Goal: Transaction & Acquisition: Subscribe to service/newsletter

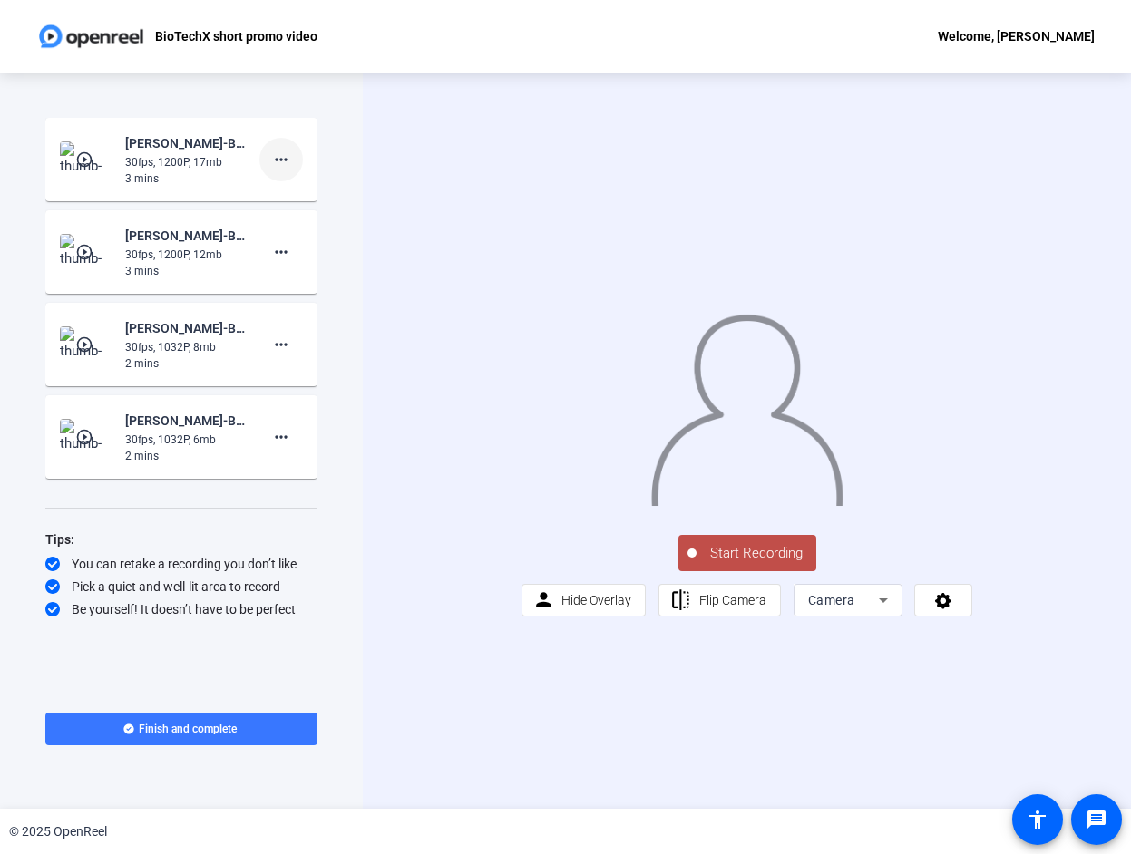
click at [288, 160] on mat-icon "more_horiz" at bounding box center [281, 160] width 22 height 22
click at [288, 160] on div at bounding box center [565, 427] width 1131 height 854
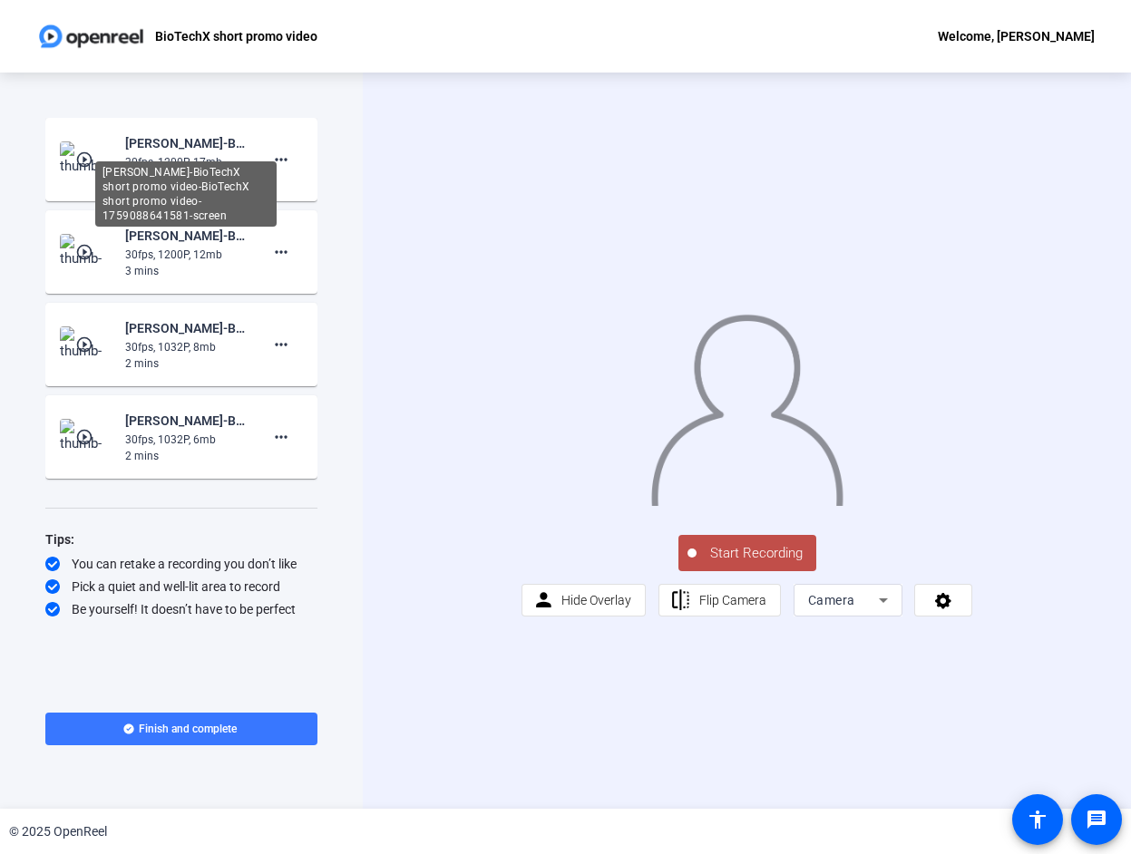
click at [202, 132] on div "ruth-BioTechX short promo video-BioTechX short promo video-1759088641581-screen" at bounding box center [186, 143] width 122 height 22
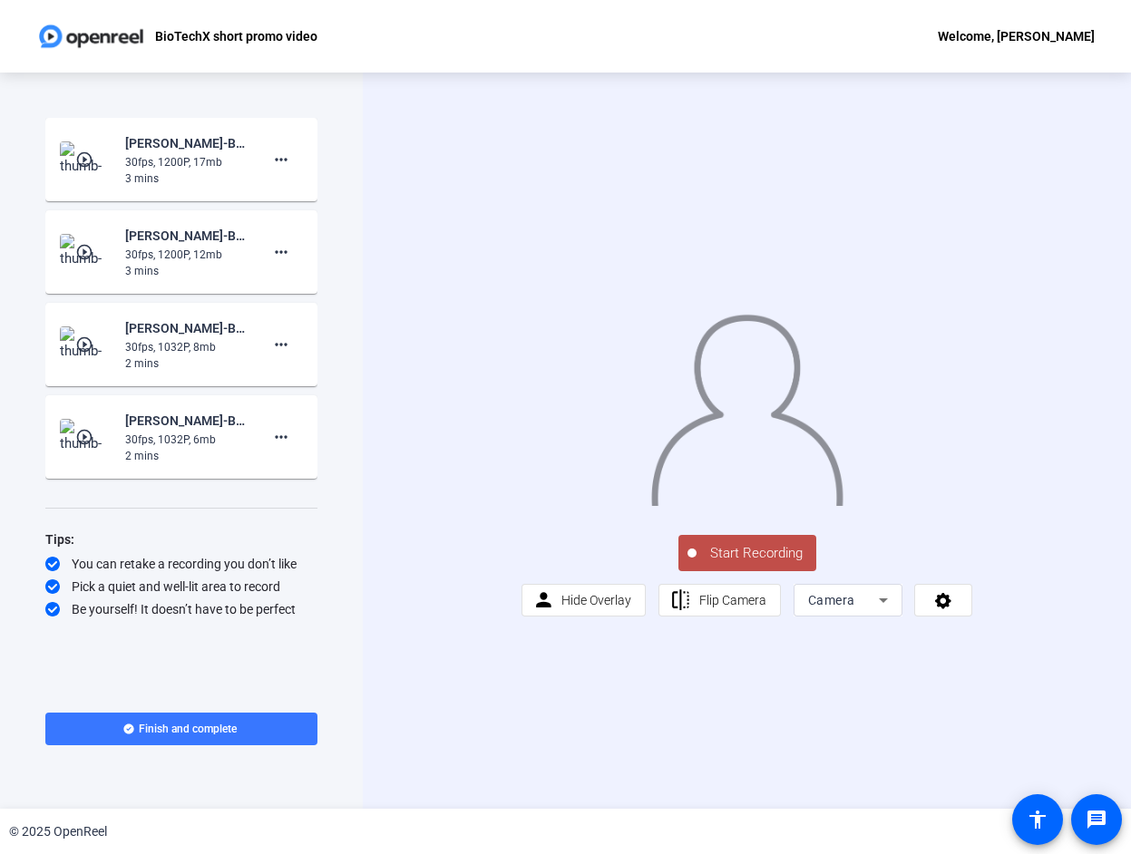
click at [88, 148] on img at bounding box center [87, 159] width 54 height 36
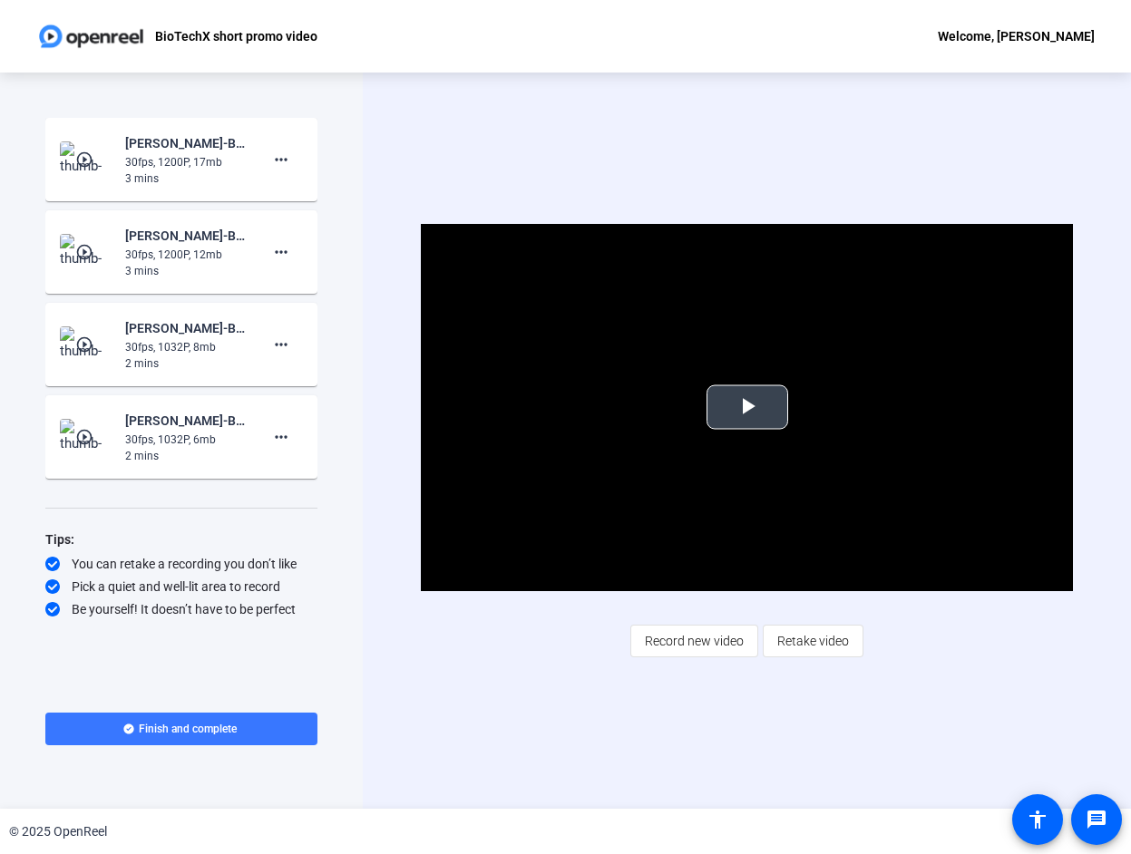
click at [747, 407] on span "Video Player" at bounding box center [747, 407] width 0 height 0
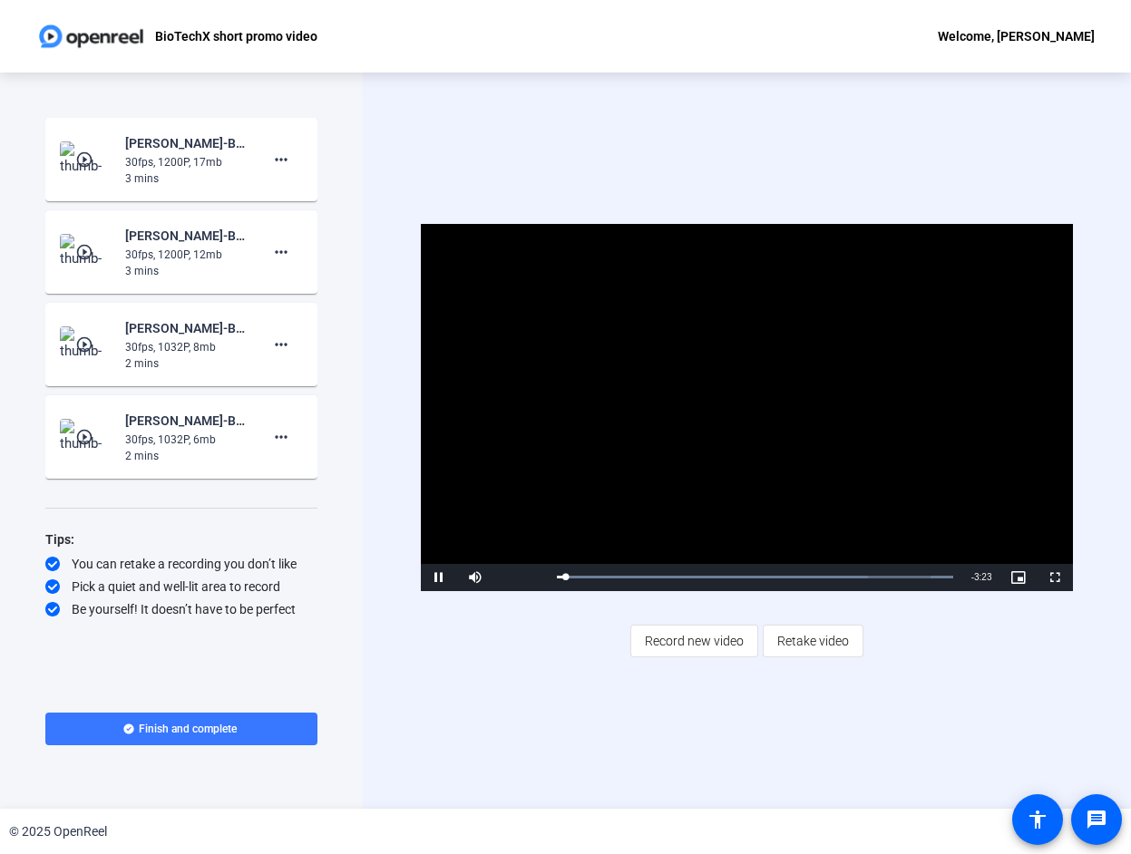
click at [778, 410] on video "Video Player" at bounding box center [747, 407] width 653 height 367
click at [296, 258] on span at bounding box center [281, 252] width 44 height 44
click at [294, 254] on div at bounding box center [565, 427] width 1131 height 854
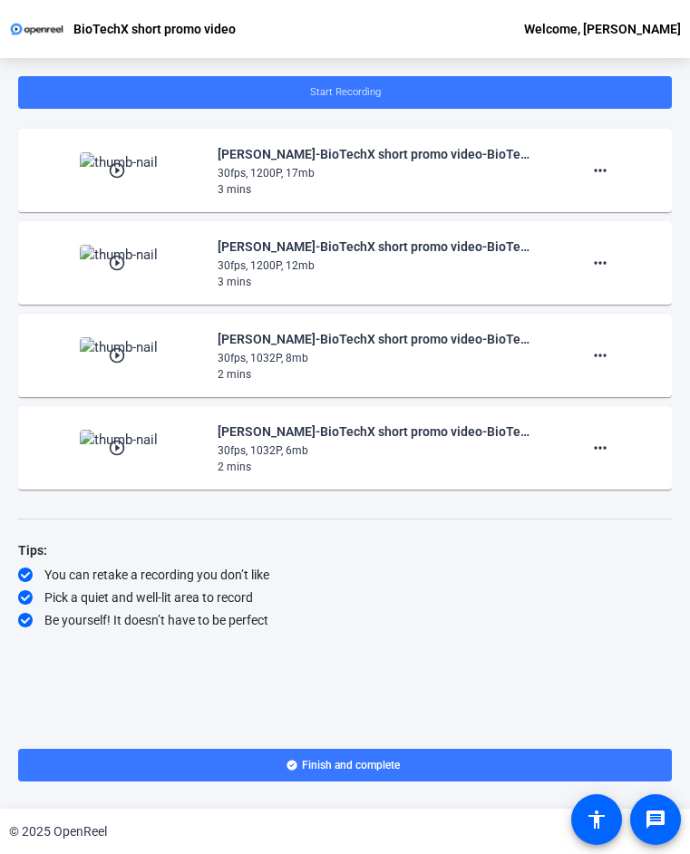
click at [404, 506] on div "Start Recording play_circle_outline ruth-BioTechX short promo video-BioTechX sh…" at bounding box center [345, 395] width 654 height 639
click at [600, 167] on mat-icon "more_horiz" at bounding box center [601, 171] width 22 height 22
click at [600, 167] on div at bounding box center [345, 427] width 690 height 854
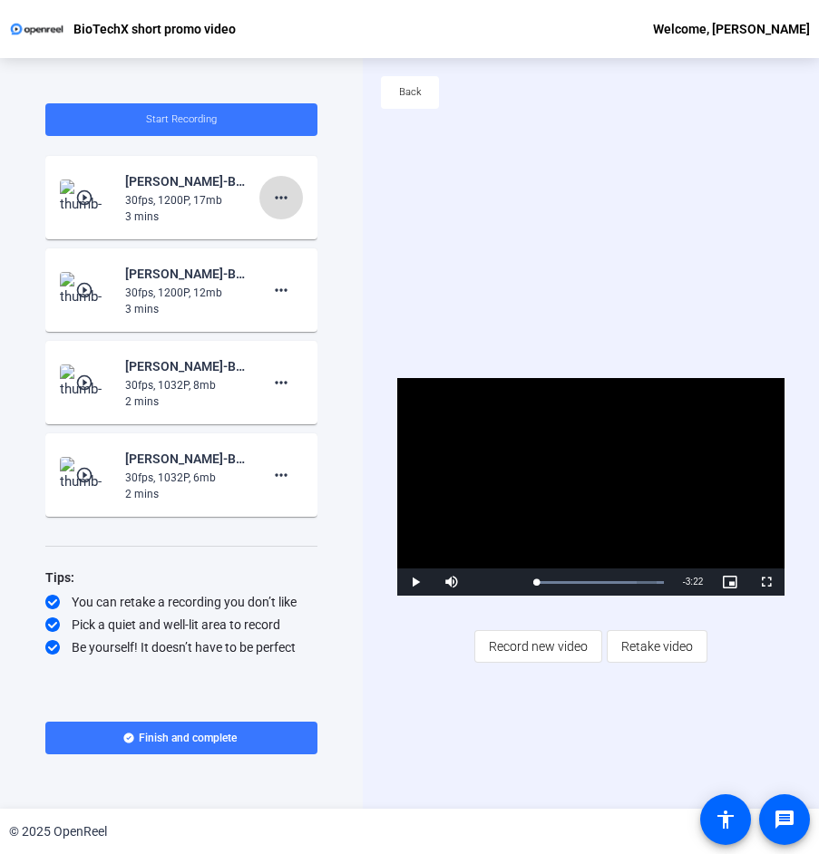
click at [291, 189] on mat-icon "more_horiz" at bounding box center [281, 198] width 22 height 22
click at [291, 189] on div at bounding box center [409, 427] width 819 height 854
click at [39, 25] on img at bounding box center [36, 29] width 55 height 18
click at [279, 203] on mat-icon "more_horiz" at bounding box center [281, 198] width 22 height 22
click at [279, 200] on div at bounding box center [409, 427] width 819 height 854
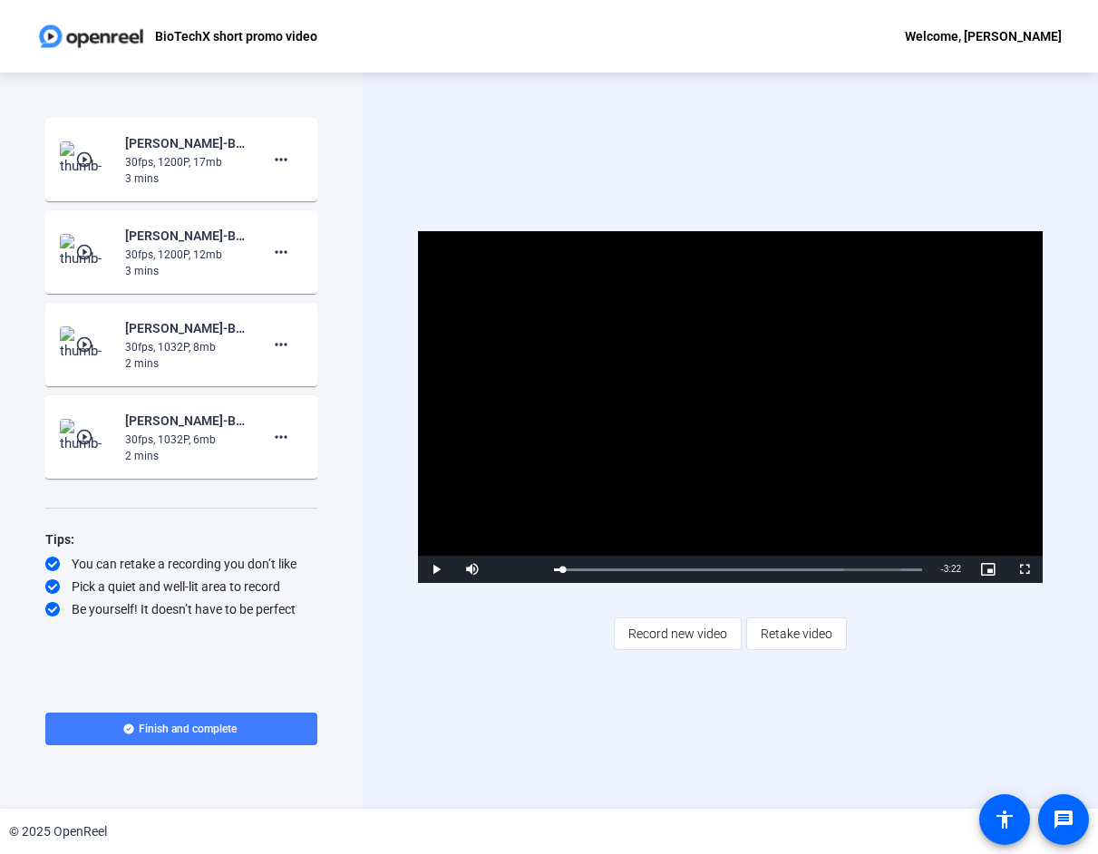
click at [224, 715] on span at bounding box center [181, 729] width 272 height 44
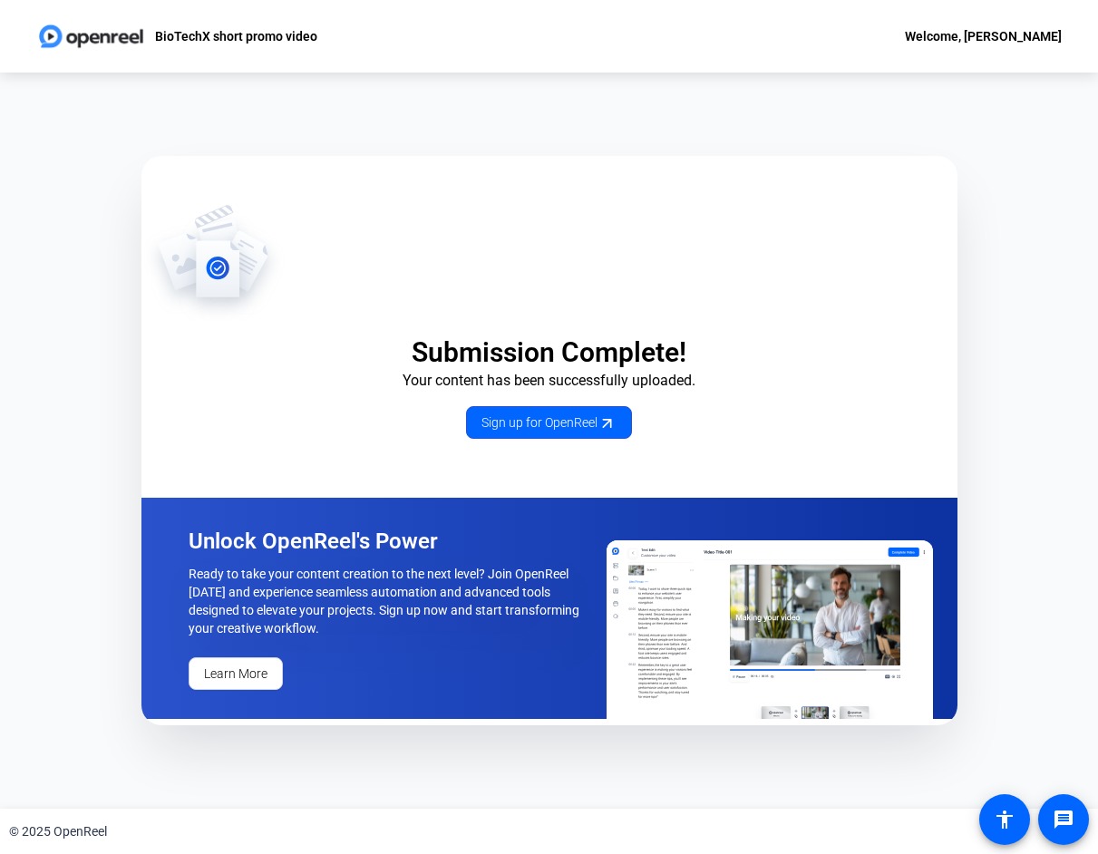
click at [1008, 40] on div "Welcome, ruth" at bounding box center [983, 36] width 157 height 22
click at [994, 40] on div at bounding box center [549, 427] width 1098 height 854
click at [75, 35] on img at bounding box center [91, 36] width 110 height 36
click at [620, 371] on p "Your content has been successfully uploaded." at bounding box center [549, 381] width 816 height 22
click at [996, 37] on div "Welcome, ruth" at bounding box center [983, 36] width 157 height 22
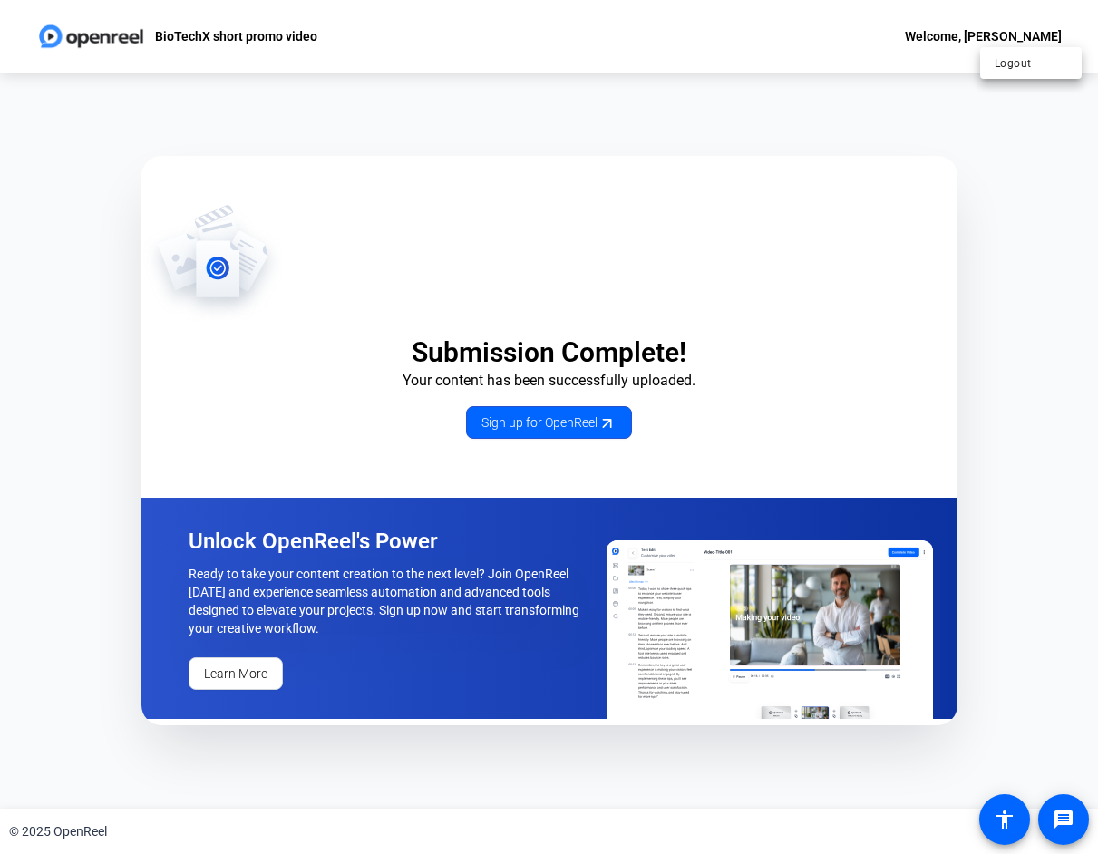
click at [83, 32] on div at bounding box center [549, 427] width 1098 height 854
click at [46, 35] on img at bounding box center [91, 36] width 110 height 36
click at [186, 37] on p "BioTechX short promo video" at bounding box center [236, 36] width 162 height 22
drag, startPoint x: 288, startPoint y: 39, endPoint x: 288, endPoint y: 49, distance: 10.0
click at [288, 41] on p "BioTechX short promo video" at bounding box center [236, 36] width 162 height 22
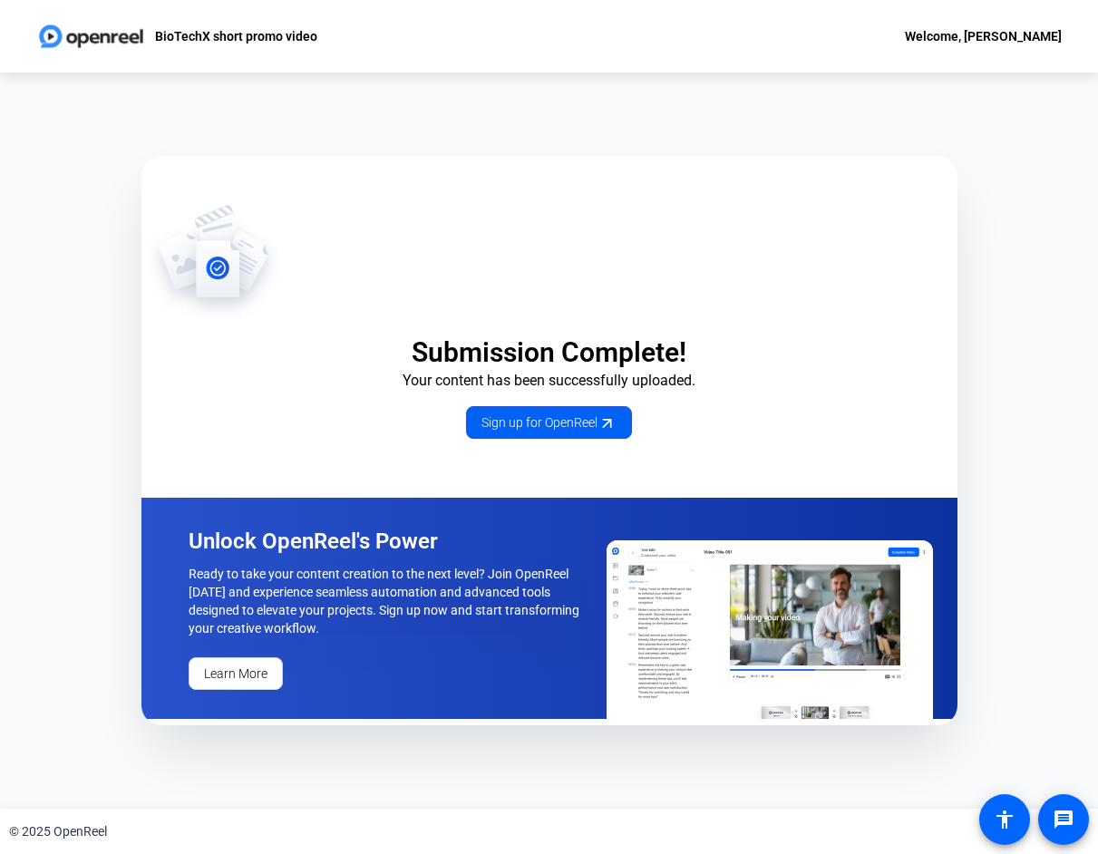
click at [522, 419] on span "Sign up for OpenReel" at bounding box center [549, 423] width 135 height 19
click at [227, 34] on p "BioTechX short promo video" at bounding box center [236, 36] width 162 height 22
click at [42, 33] on img at bounding box center [91, 36] width 110 height 36
click at [162, 36] on p "BioTechX short promo video" at bounding box center [236, 36] width 162 height 22
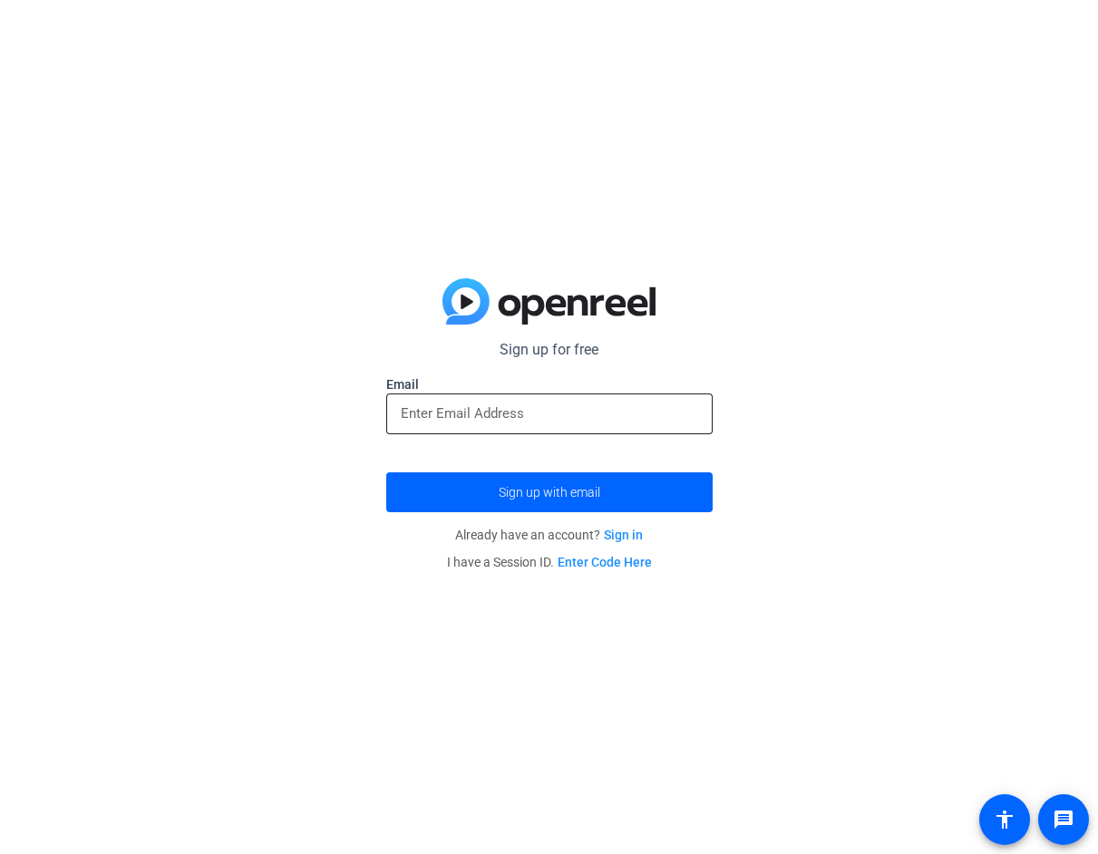
click at [483, 414] on input "email" at bounding box center [549, 414] width 297 height 22
type input "[PERSON_NAME][EMAIL_ADDRESS][DOMAIN_NAME]"
click at [626, 533] on link "Sign in" at bounding box center [623, 535] width 39 height 15
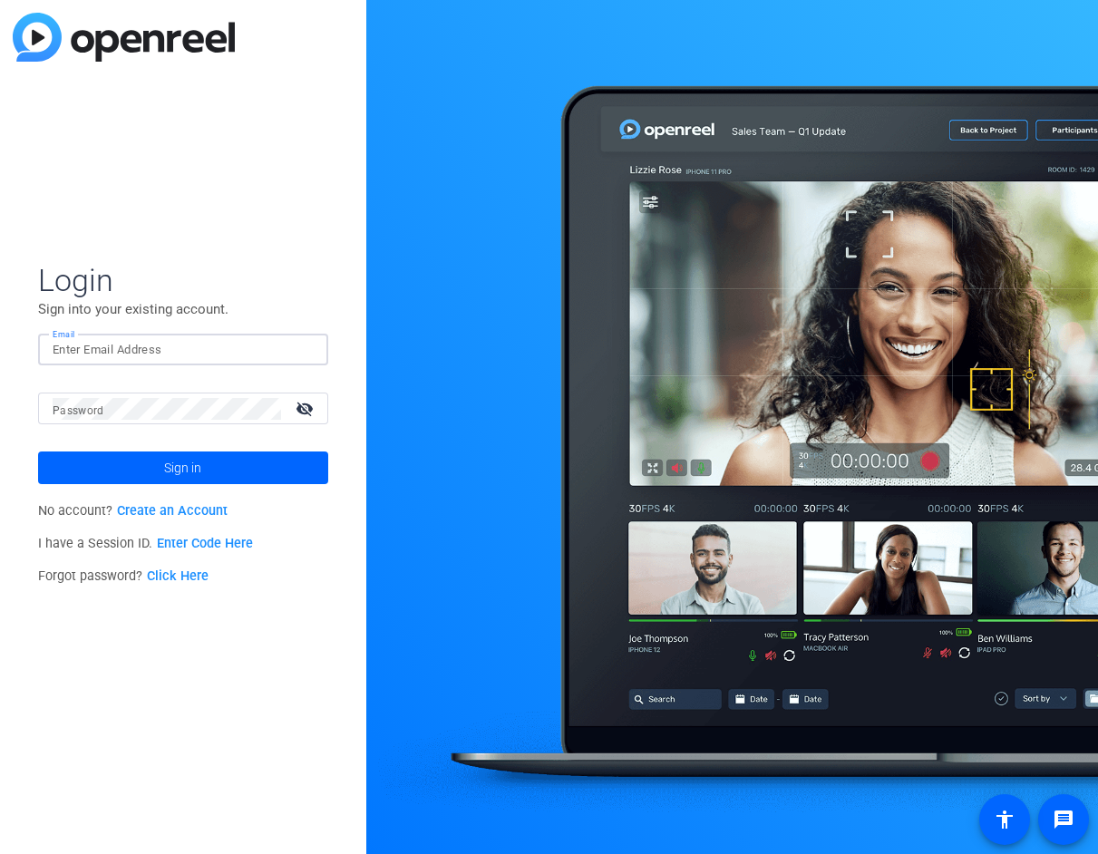
click at [186, 345] on input "Email" at bounding box center [183, 350] width 261 height 22
type input "[PERSON_NAME][EMAIL_ADDRESS][DOMAIN_NAME]"
